Goal: Navigation & Orientation: Find specific page/section

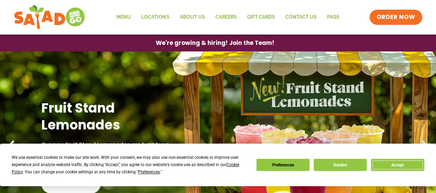
click at [386, 163] on button "Accept" at bounding box center [397, 165] width 53 height 12
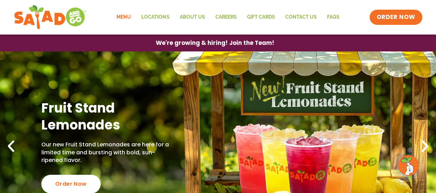
click at [119, 16] on link "Menu" at bounding box center [123, 17] width 25 height 16
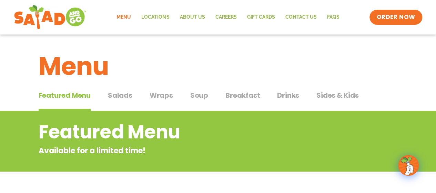
click at [122, 95] on span "Salads" at bounding box center [120, 95] width 24 height 10
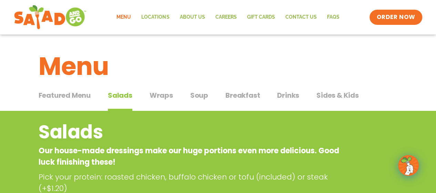
click at [162, 99] on span "Wraps" at bounding box center [161, 95] width 23 height 10
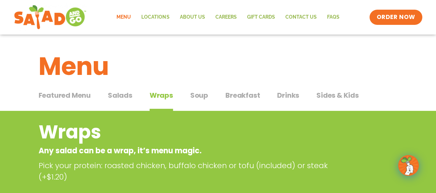
click at [292, 102] on button "Drinks Drinks" at bounding box center [288, 100] width 22 height 21
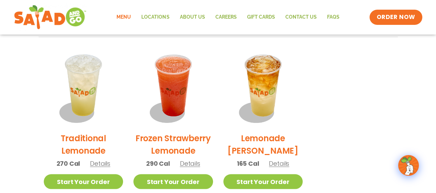
scroll to position [517, 0]
